Goal: Task Accomplishment & Management: Manage account settings

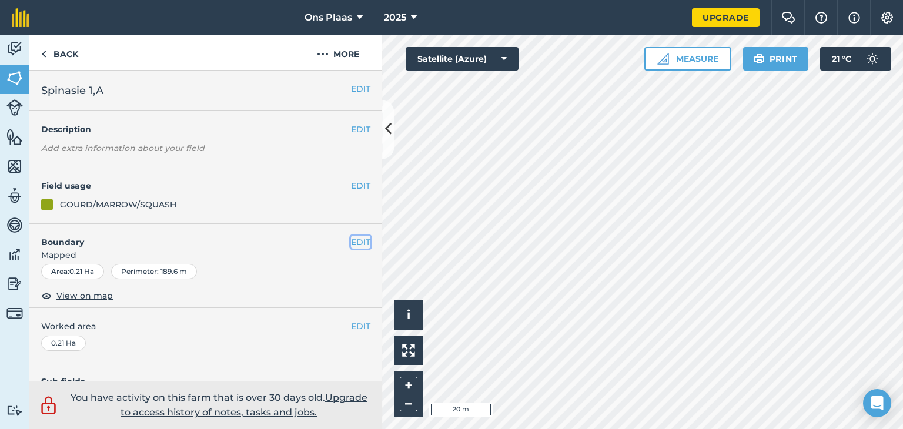
click at [351, 242] on button "EDIT" at bounding box center [360, 242] width 19 height 13
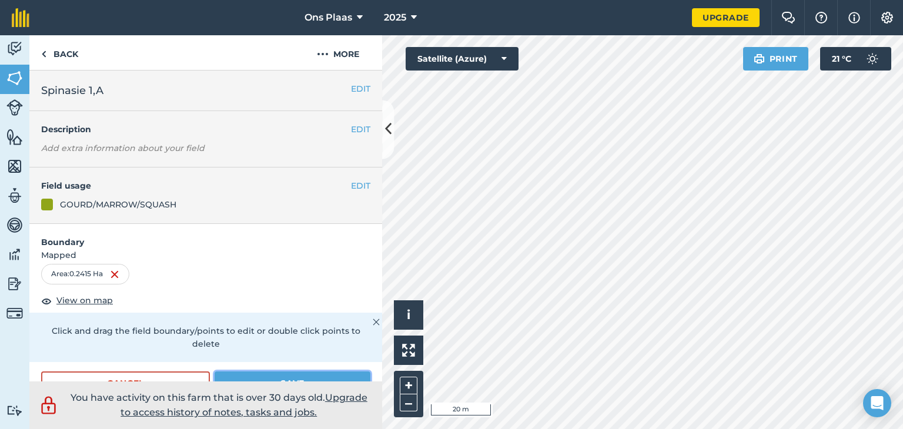
click at [275, 375] on button "Save" at bounding box center [293, 384] width 156 height 24
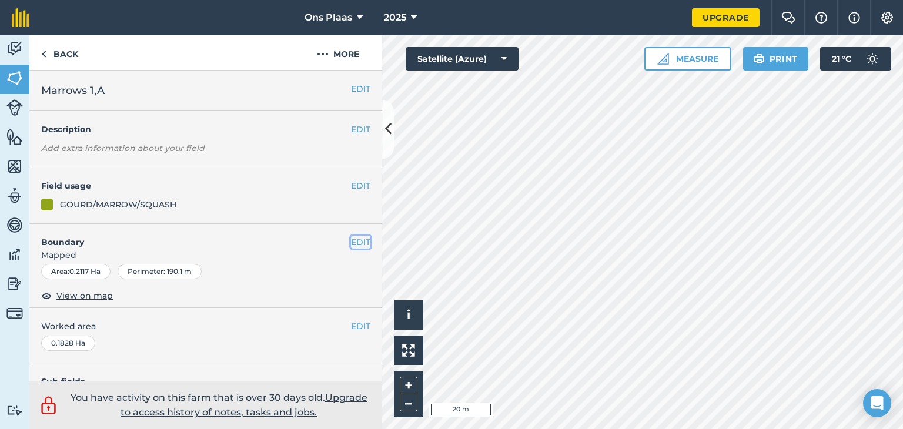
click at [351, 239] on button "EDIT" at bounding box center [360, 242] width 19 height 13
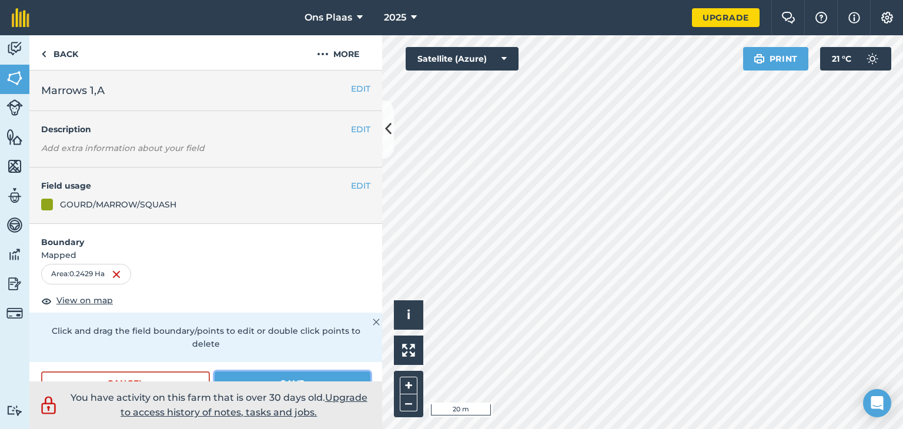
click at [285, 380] on button "Save" at bounding box center [293, 384] width 156 height 24
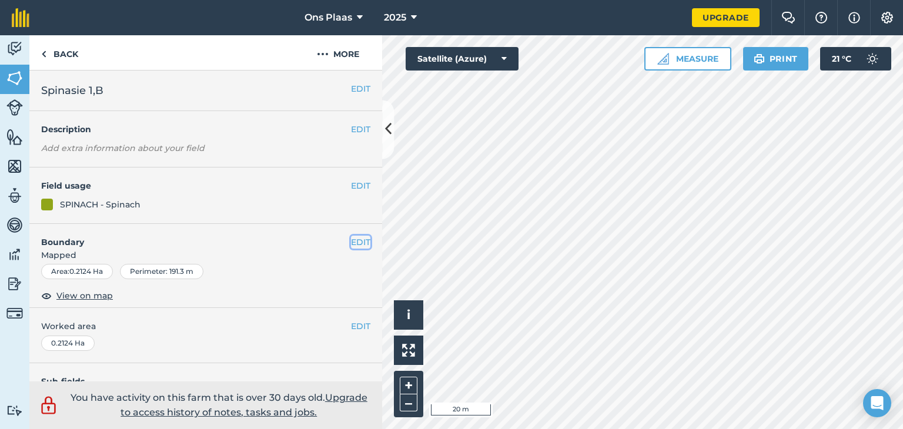
click at [353, 240] on button "EDIT" at bounding box center [360, 242] width 19 height 13
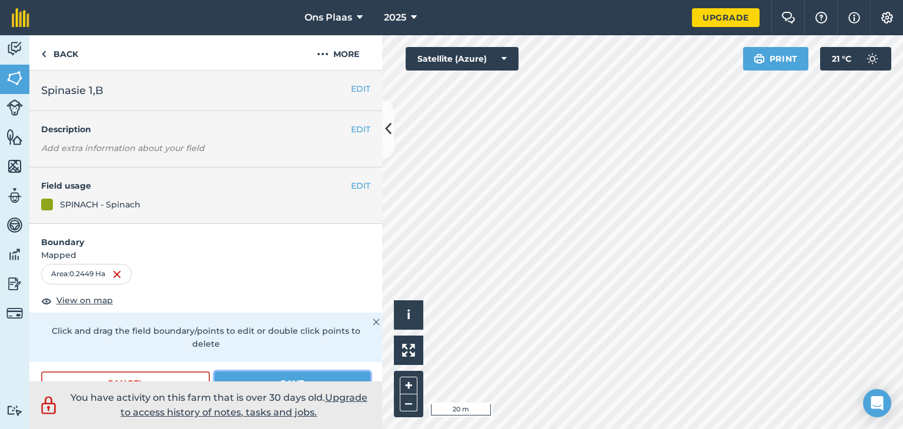
click at [249, 373] on button "Save" at bounding box center [293, 384] width 156 height 24
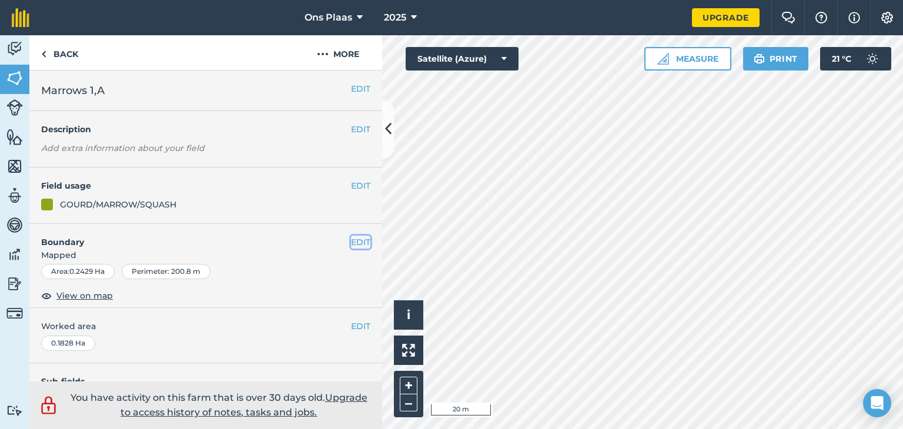
click at [352, 236] on button "EDIT" at bounding box center [360, 242] width 19 height 13
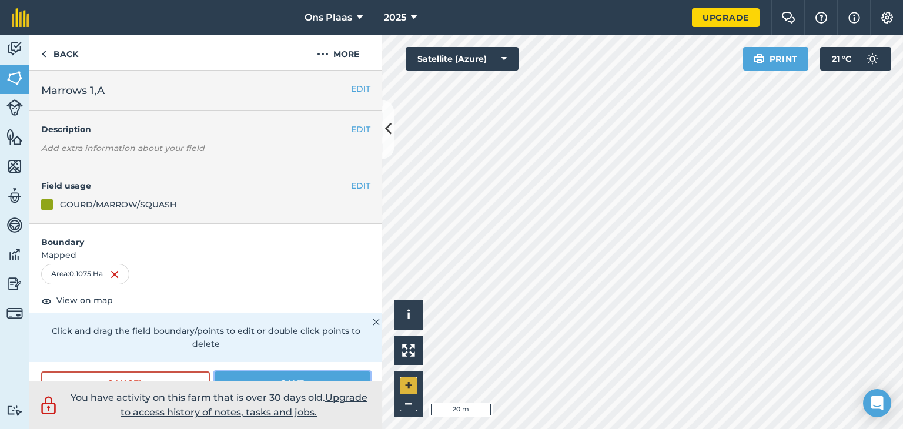
drag, startPoint x: 300, startPoint y: 379, endPoint x: 409, endPoint y: 379, distance: 108.8
click at [301, 379] on button "Save" at bounding box center [293, 384] width 156 height 24
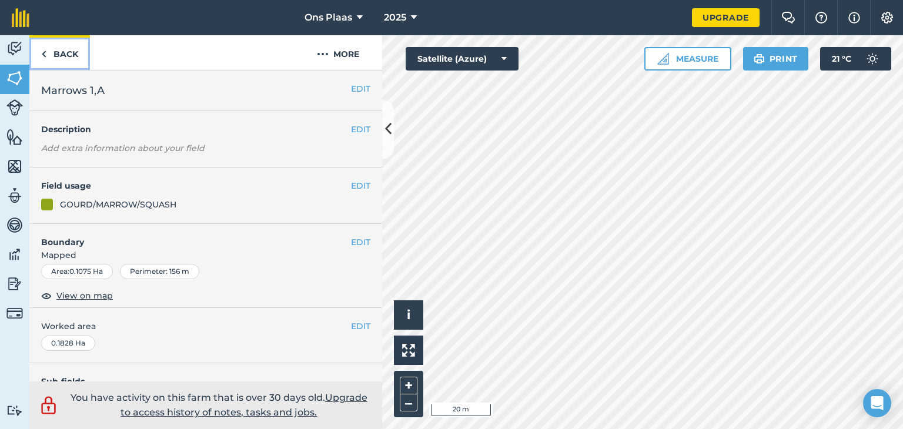
click at [54, 55] on link "Back" at bounding box center [59, 52] width 61 height 35
click at [54, 54] on link "Back" at bounding box center [59, 52] width 61 height 35
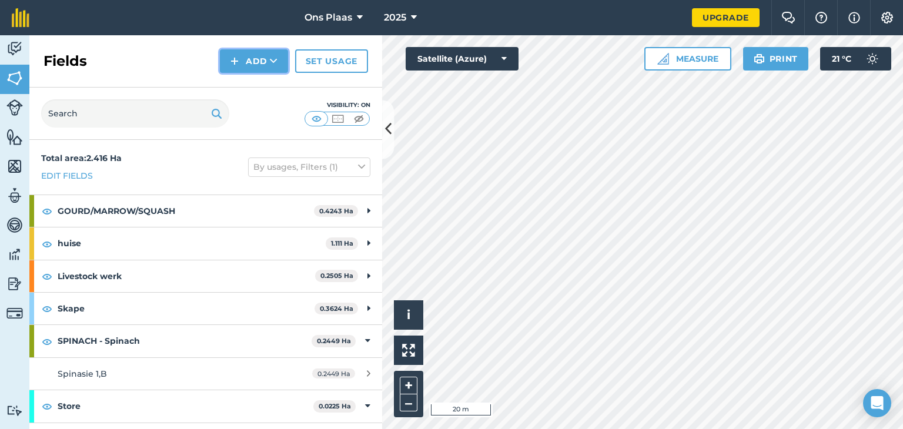
click at [259, 59] on button "Add" at bounding box center [254, 61] width 68 height 24
click at [258, 89] on link "Draw" at bounding box center [254, 88] width 65 height 26
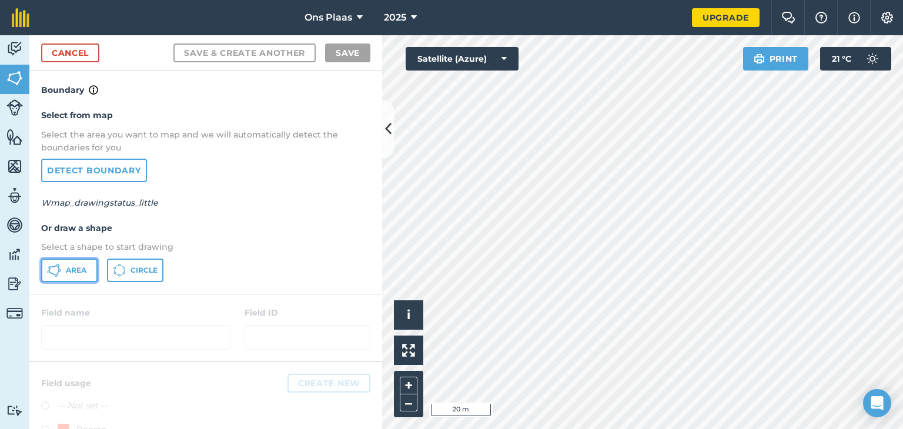
drag, startPoint x: 72, startPoint y: 269, endPoint x: 365, endPoint y: 232, distance: 295.3
click at [72, 269] on span "Area" at bounding box center [76, 270] width 21 height 9
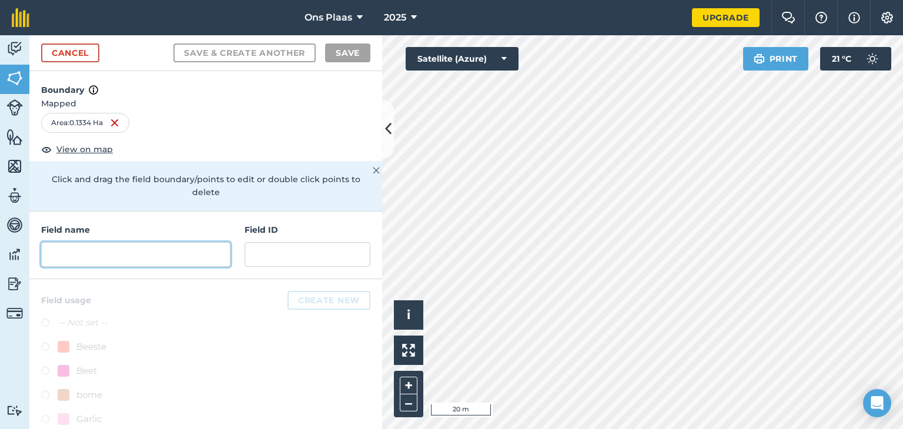
click at [97, 252] on input "text" at bounding box center [135, 254] width 189 height 25
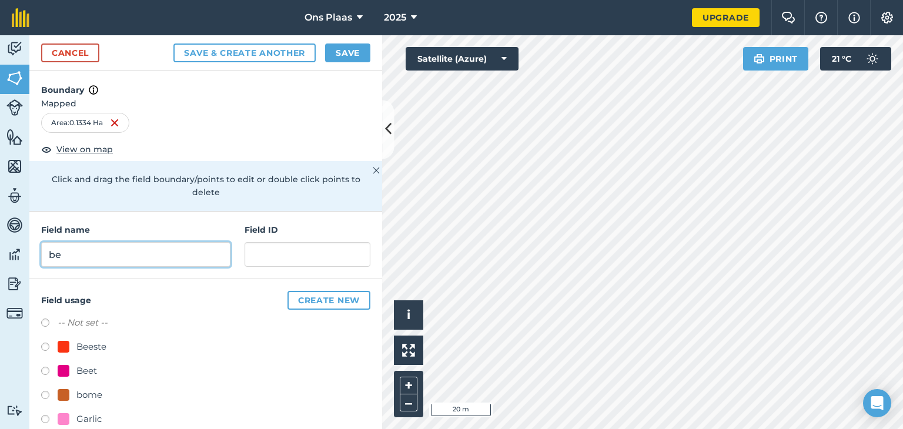
type input "b"
type input "Beet 1,A"
click at [45, 368] on label at bounding box center [49, 373] width 16 height 12
radio input "true"
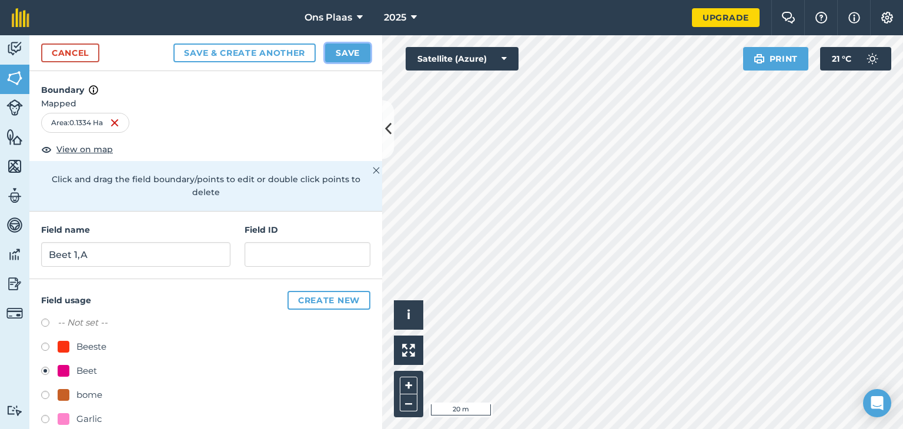
click at [344, 52] on button "Save" at bounding box center [347, 53] width 45 height 19
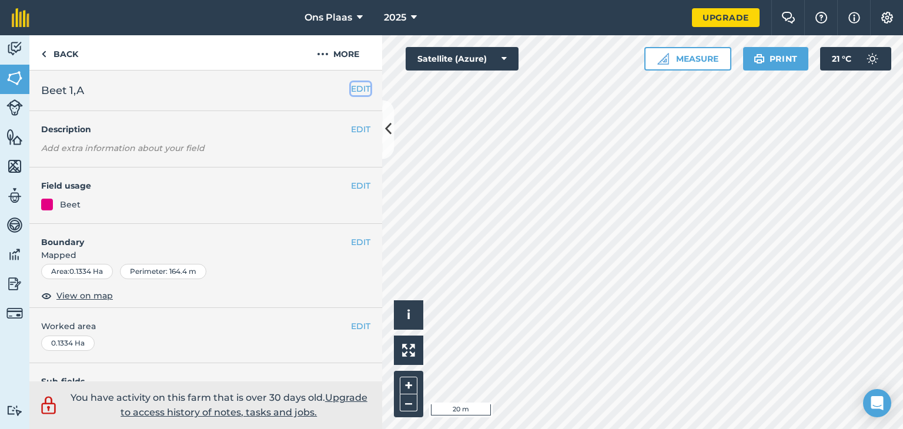
click at [351, 92] on button "EDIT" at bounding box center [360, 88] width 19 height 13
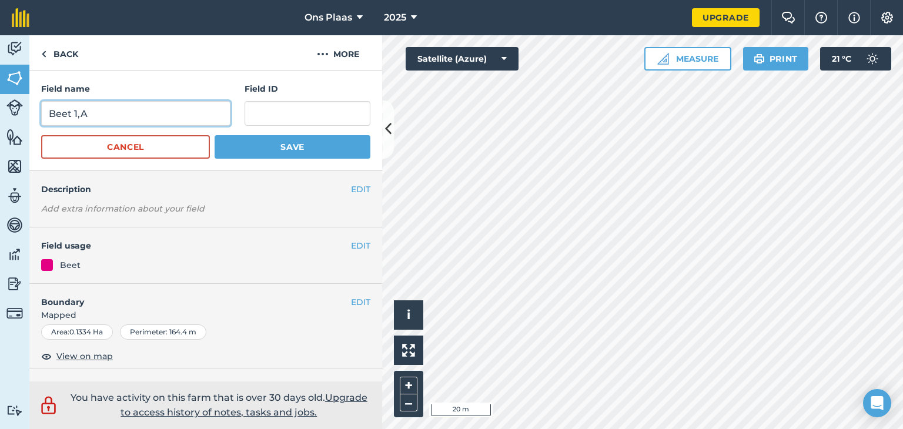
click at [145, 112] on input "Beet 1,A" at bounding box center [135, 113] width 189 height 25
type input "Beet 1,B"
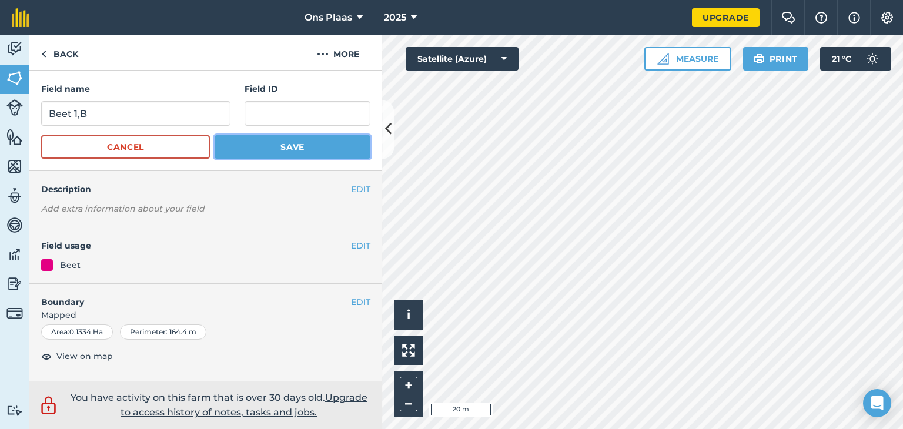
click at [268, 142] on button "Save" at bounding box center [293, 147] width 156 height 24
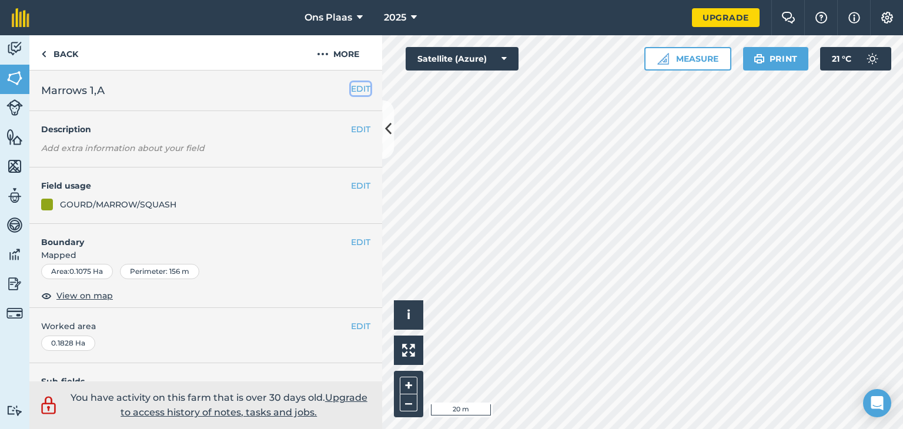
click at [351, 89] on button "EDIT" at bounding box center [360, 88] width 19 height 13
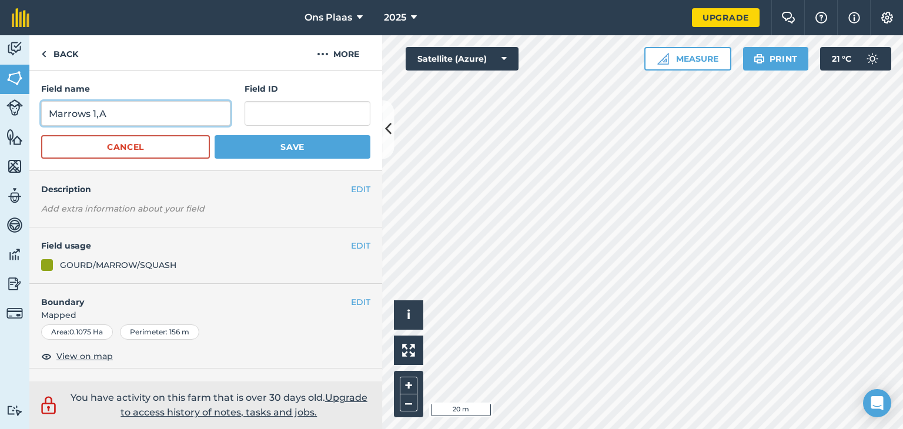
click at [138, 116] on input "Marrows 1,A" at bounding box center [135, 113] width 189 height 25
type input "Marrows 1,B"
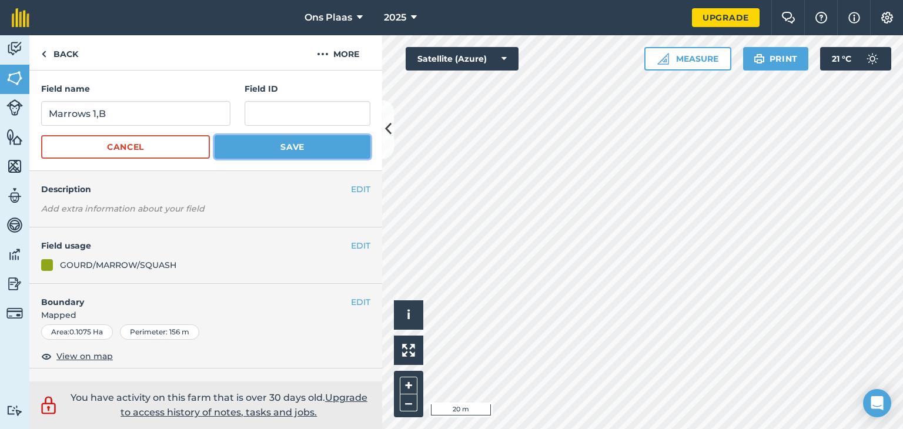
click at [249, 144] on button "Save" at bounding box center [293, 147] width 156 height 24
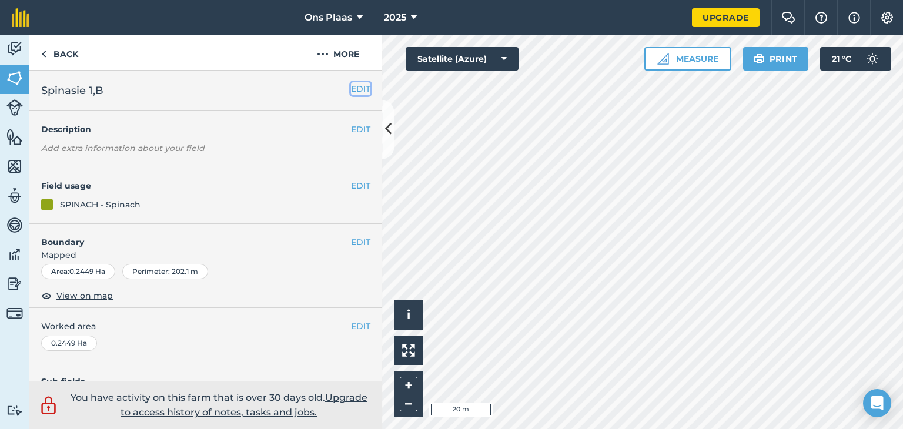
click at [351, 88] on button "EDIT" at bounding box center [360, 88] width 19 height 13
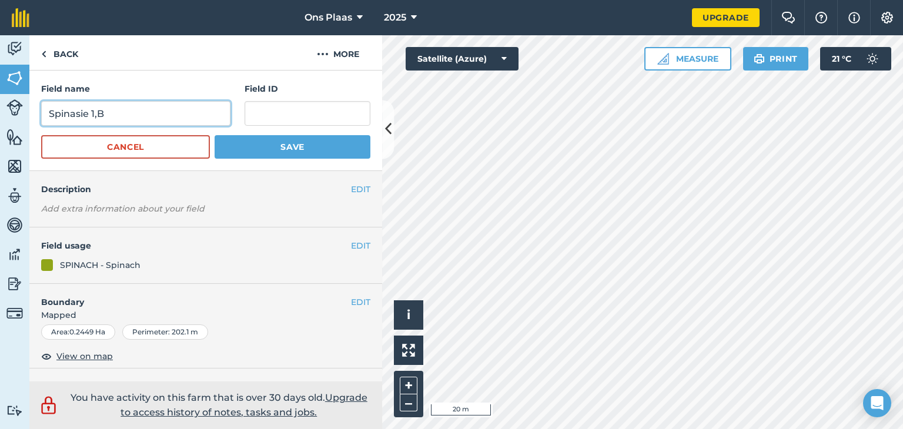
click at [127, 111] on input "Spinasie 1,B" at bounding box center [135, 113] width 189 height 25
type input "Spinasie 1,C"
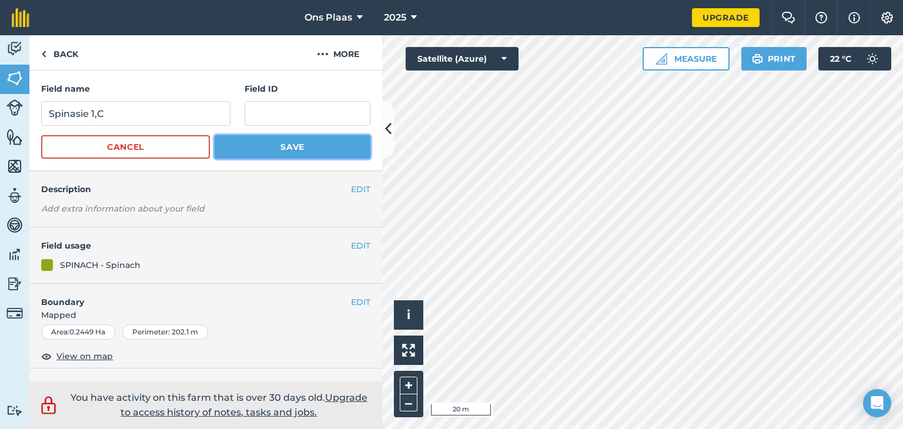
click at [238, 149] on button "Save" at bounding box center [293, 147] width 156 height 24
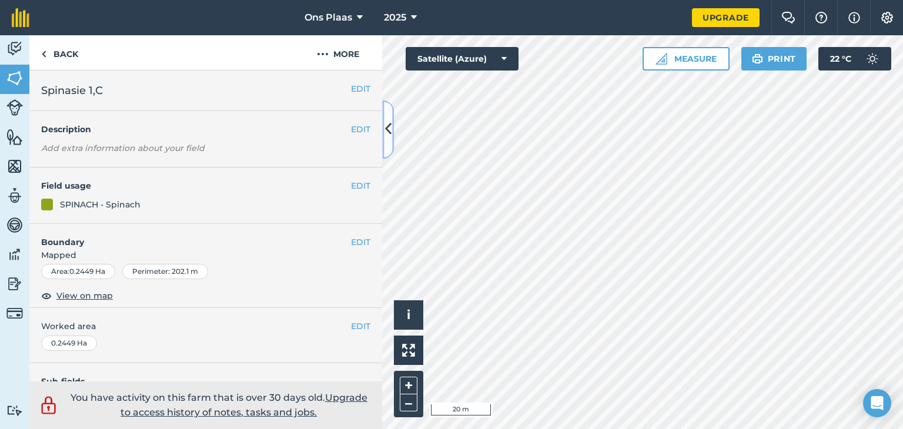
click at [389, 130] on icon at bounding box center [388, 129] width 6 height 21
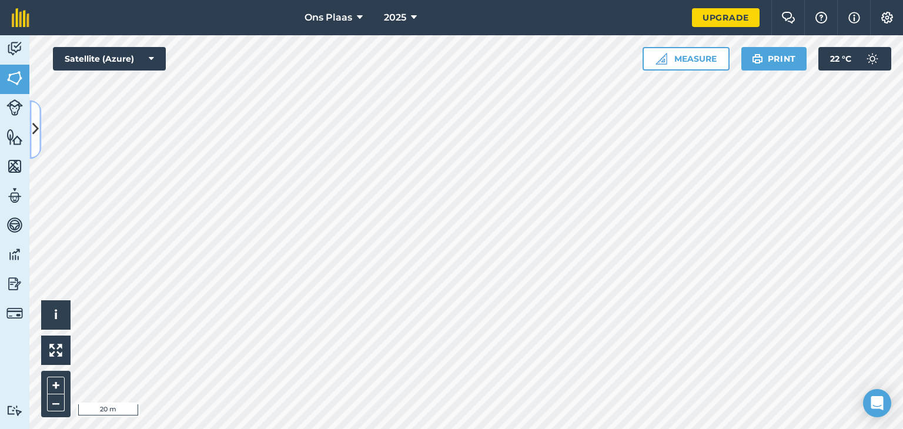
click at [37, 129] on icon at bounding box center [35, 129] width 6 height 21
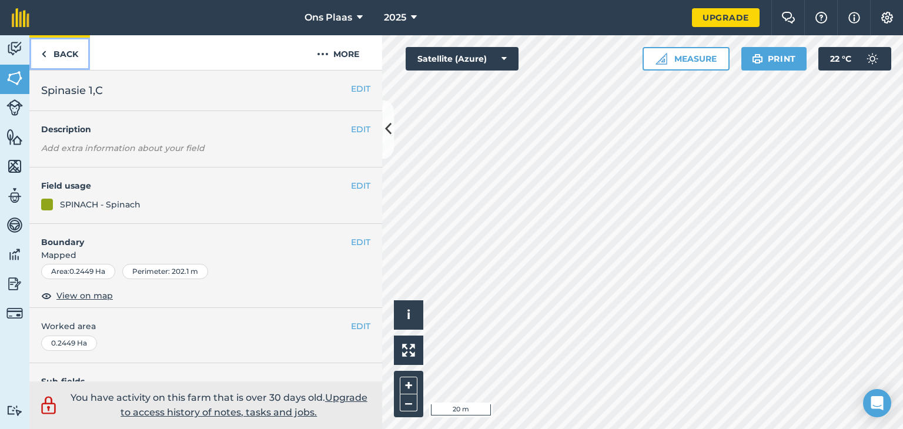
click at [68, 52] on link "Back" at bounding box center [59, 52] width 61 height 35
click at [66, 55] on link "Back" at bounding box center [59, 52] width 61 height 35
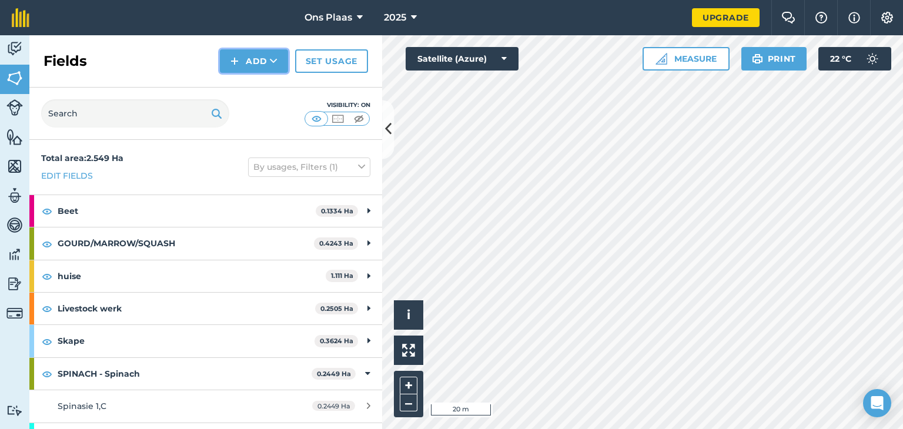
click at [253, 58] on button "Add" at bounding box center [254, 61] width 68 height 24
click at [248, 84] on link "Draw" at bounding box center [254, 88] width 65 height 26
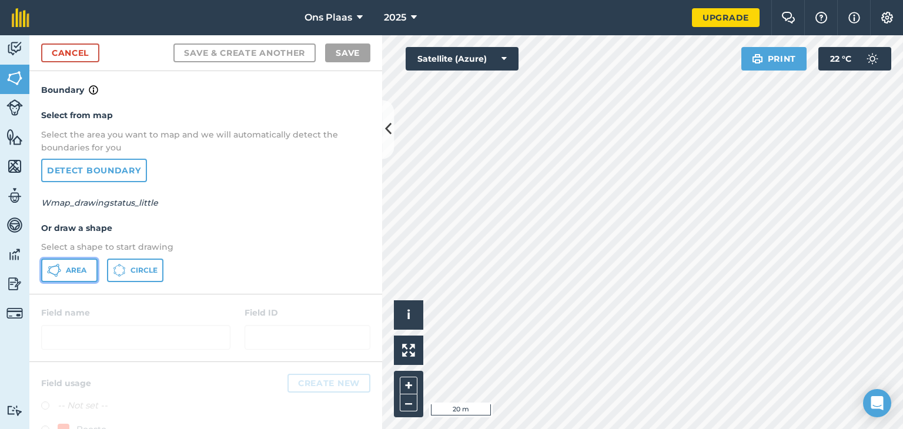
click at [69, 264] on button "Area" at bounding box center [69, 271] width 56 height 24
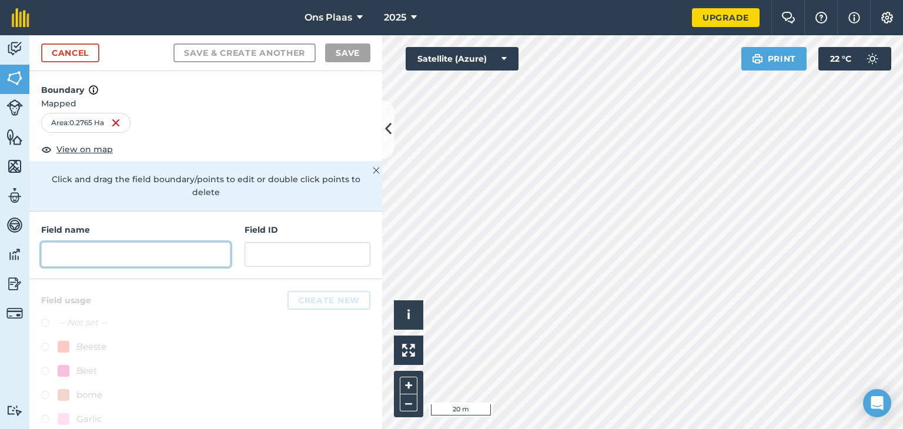
click at [119, 256] on input "text" at bounding box center [135, 254] width 189 height 25
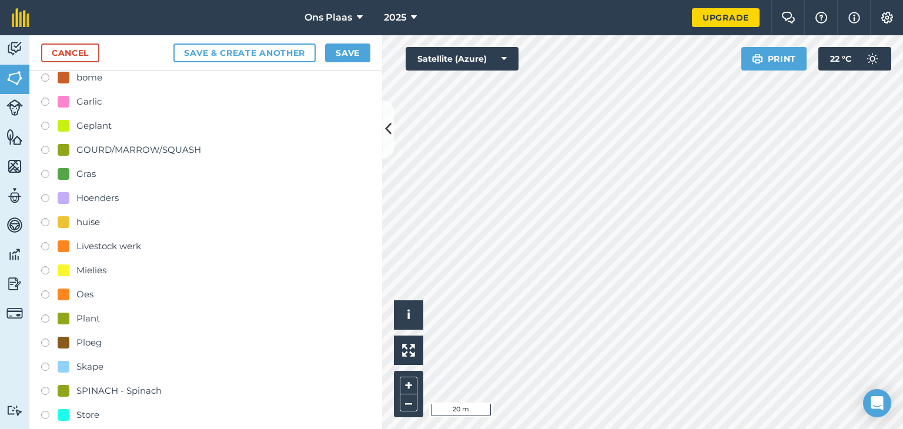
scroll to position [353, 0]
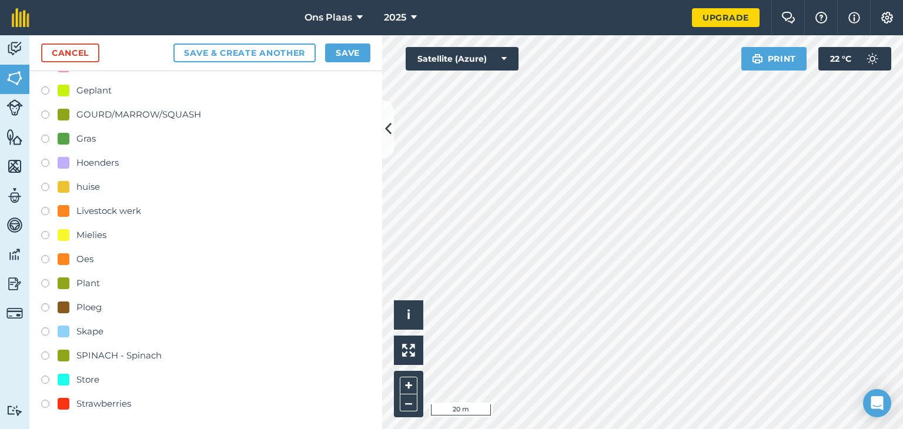
type input "Spinasie 1,D"
drag, startPoint x: 44, startPoint y: 353, endPoint x: 103, endPoint y: 335, distance: 62.1
click at [45, 353] on label at bounding box center [49, 358] width 16 height 12
radio input "true"
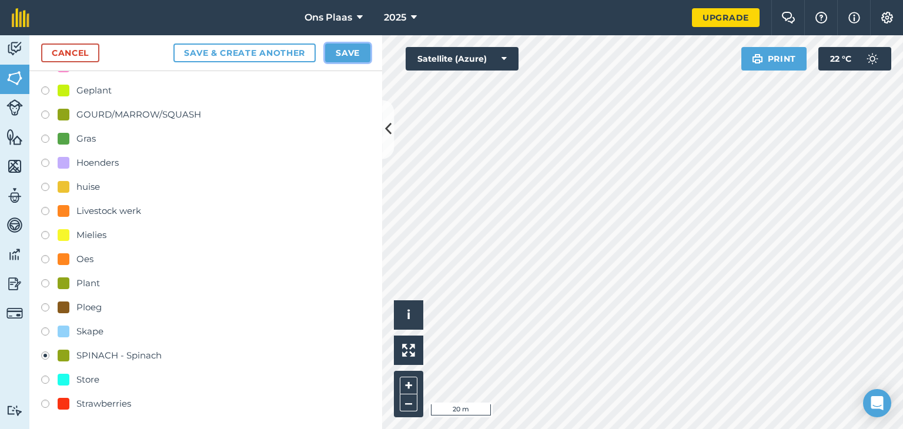
click at [344, 50] on button "Save" at bounding box center [347, 53] width 45 height 19
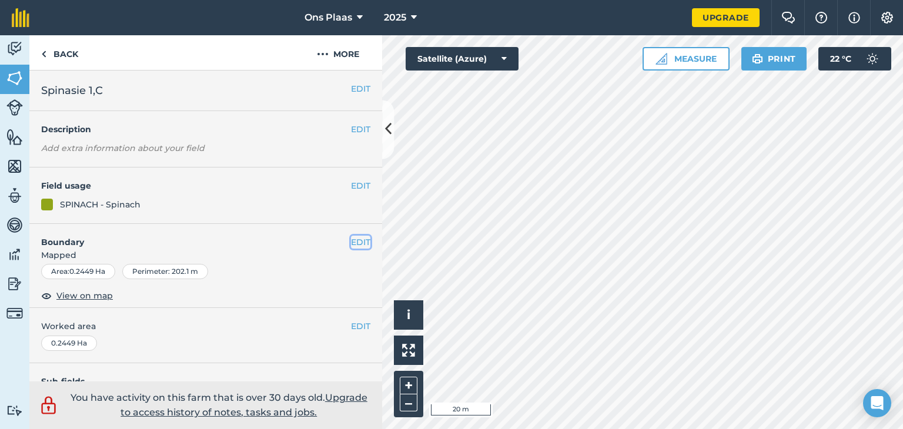
click at [351, 238] on button "EDIT" at bounding box center [360, 242] width 19 height 13
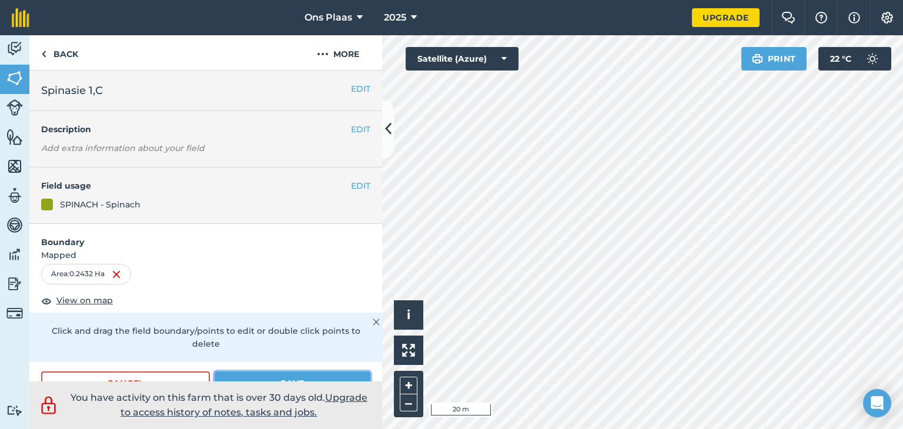
click at [309, 373] on button "Save" at bounding box center [293, 384] width 156 height 24
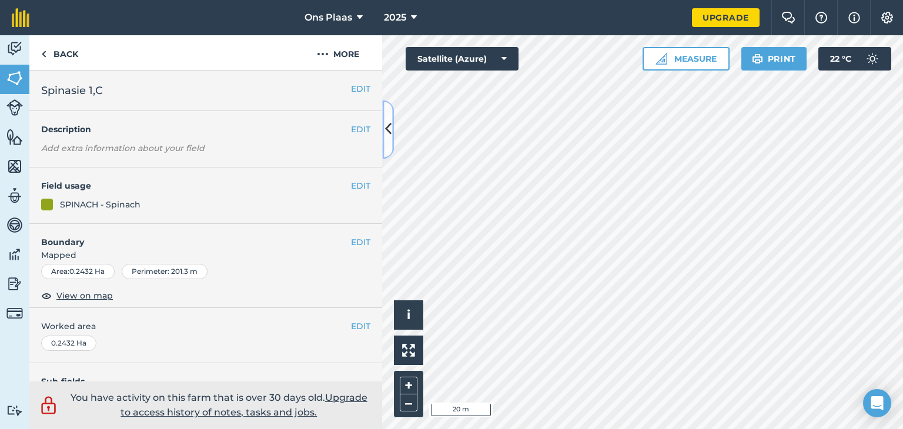
click at [389, 135] on icon at bounding box center [388, 129] width 6 height 21
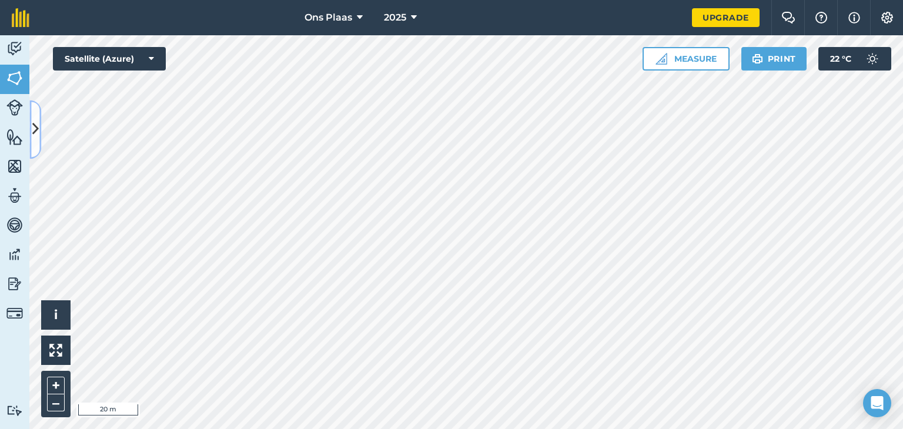
click at [38, 142] on button at bounding box center [35, 129] width 12 height 59
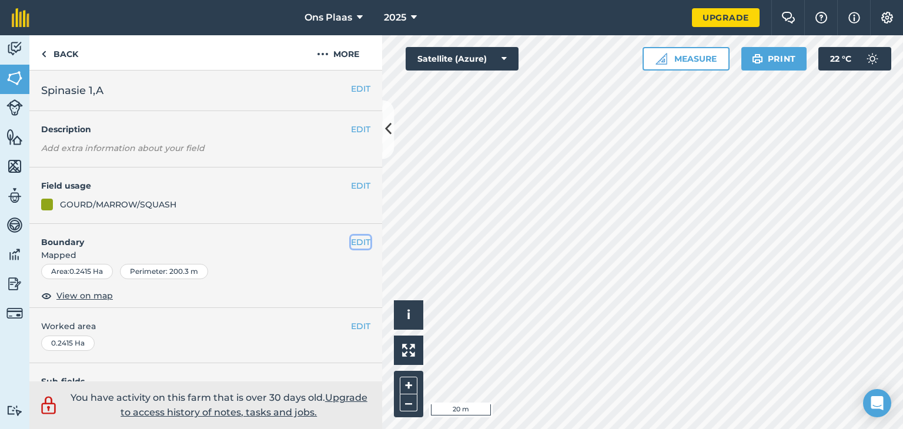
click at [351, 244] on button "EDIT" at bounding box center [360, 242] width 19 height 13
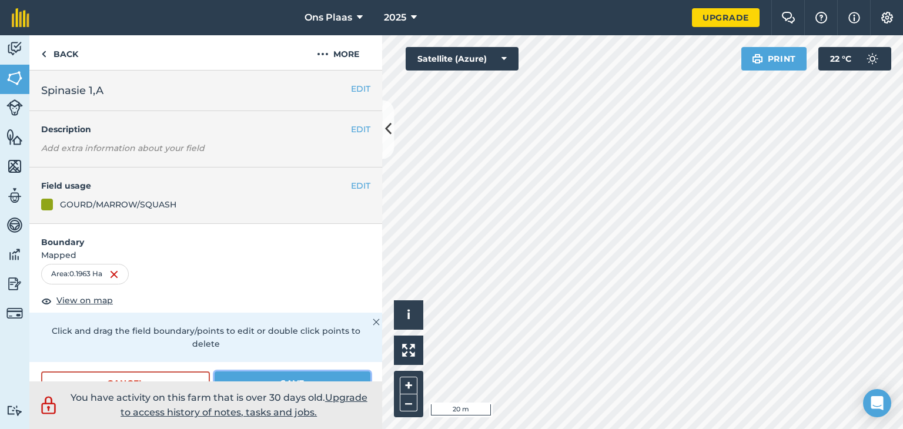
click at [287, 372] on button "Save" at bounding box center [293, 384] width 156 height 24
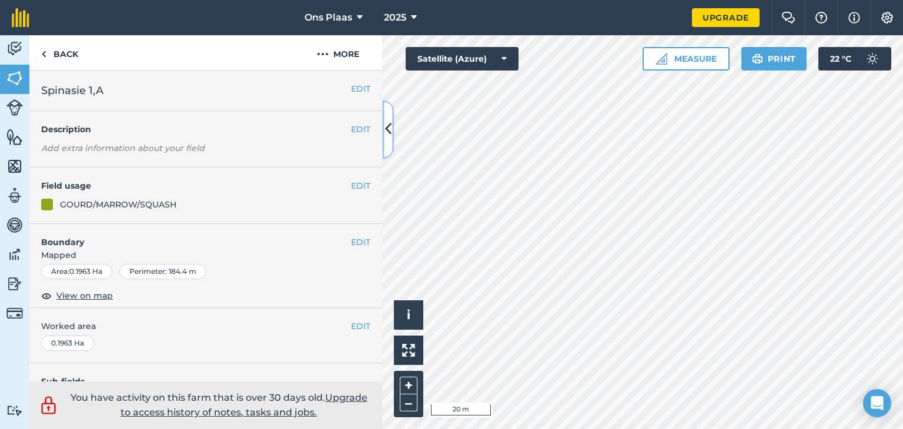
click at [387, 131] on icon at bounding box center [388, 129] width 6 height 21
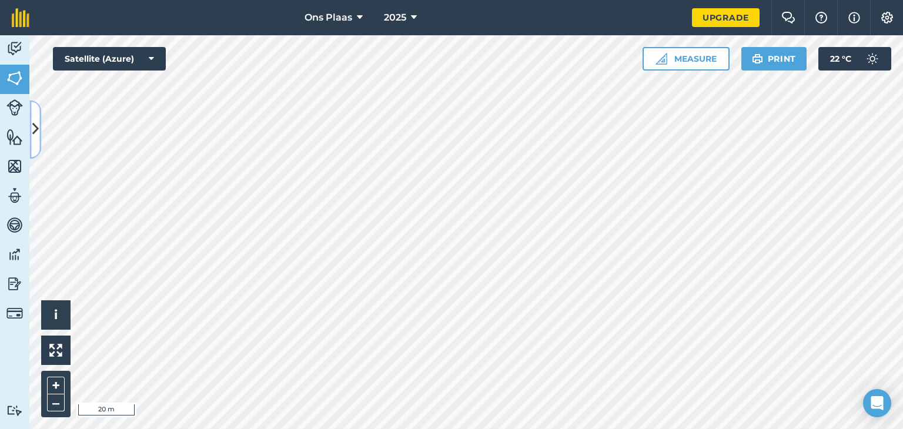
drag, startPoint x: 38, startPoint y: 125, endPoint x: 56, endPoint y: 139, distance: 23.5
click at [38, 125] on icon at bounding box center [35, 129] width 6 height 21
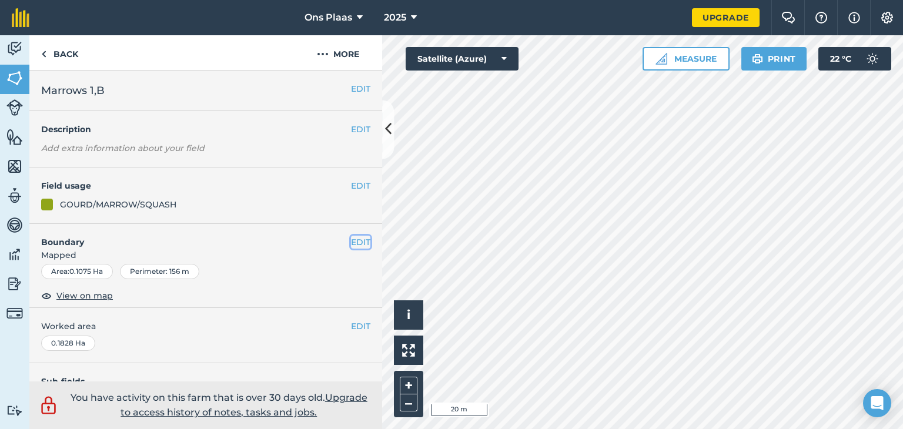
click at [351, 241] on button "EDIT" at bounding box center [360, 242] width 19 height 13
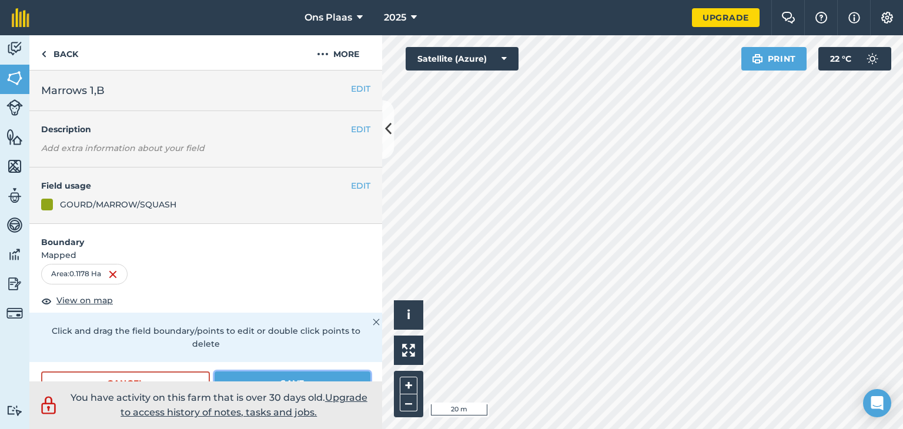
click at [329, 379] on button "Save" at bounding box center [293, 384] width 156 height 24
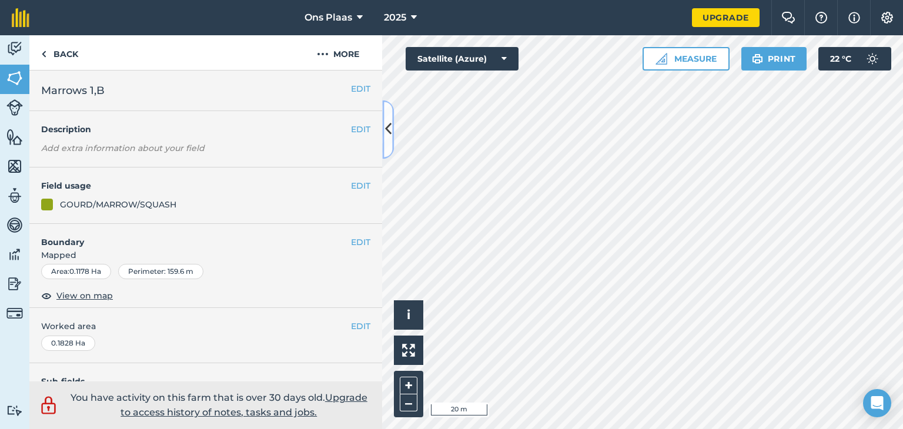
click at [388, 133] on icon at bounding box center [388, 129] width 6 height 21
